Goal: Navigation & Orientation: Find specific page/section

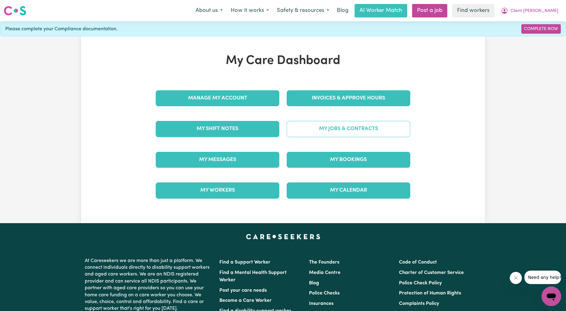
click at [304, 127] on link "My Jobs & Contracts" at bounding box center [349, 129] width 124 height 16
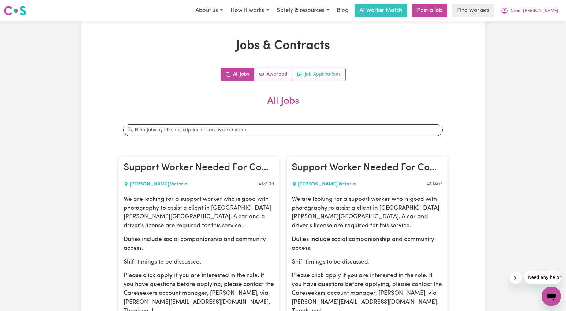
click at [330, 77] on link "Job Applications" at bounding box center [319, 74] width 53 height 12
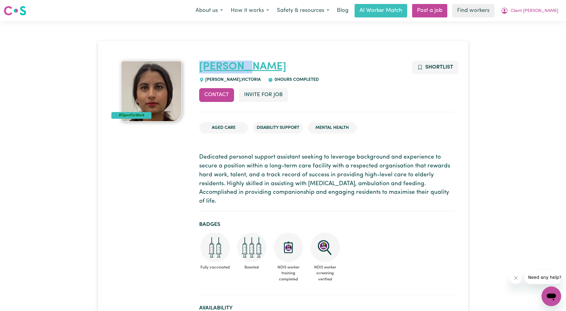
drag, startPoint x: 259, startPoint y: 63, endPoint x: 200, endPoint y: 62, distance: 58.8
click at [200, 62] on h1 "Sukhmeet" at bounding box center [327, 67] width 256 height 13
copy link "Sukhmeet"
